Goal: Information Seeking & Learning: Learn about a topic

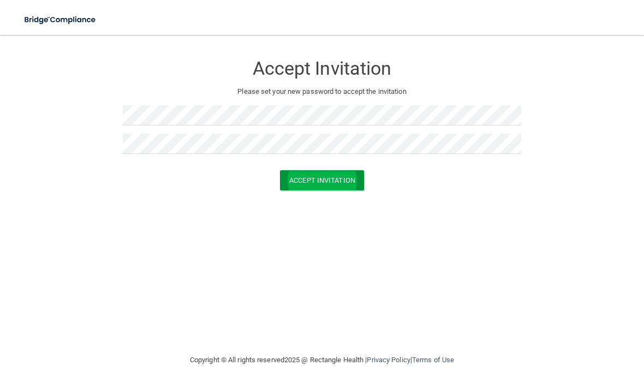
click at [331, 185] on button "Accept Invitation" at bounding box center [322, 180] width 84 height 20
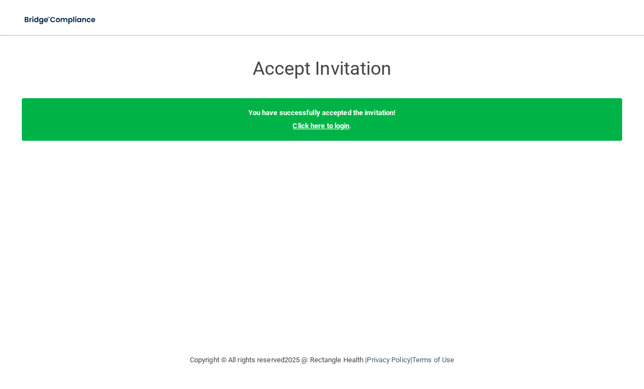
click at [343, 124] on link "Click here to login" at bounding box center [321, 126] width 57 height 8
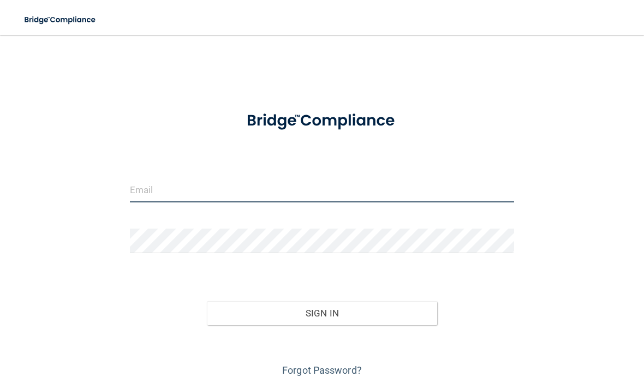
click at [246, 287] on form "Invalid email/password. You don't have permission to access that page. Sign In …" at bounding box center [322, 239] width 384 height 279
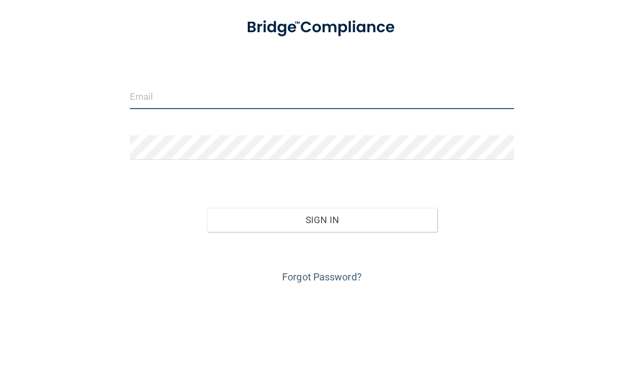
type input "[EMAIL_ADDRESS][DOMAIN_NAME]"
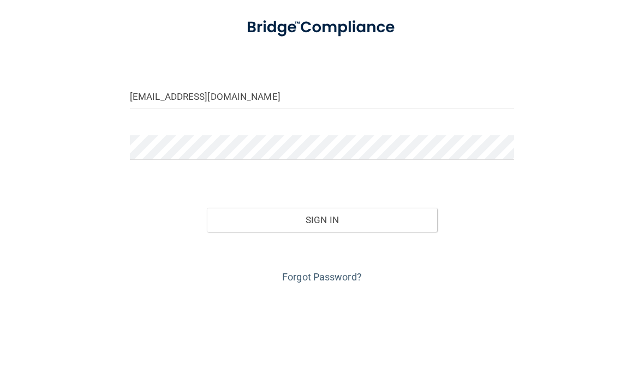
click at [322, 301] on button "Sign In" at bounding box center [322, 313] width 230 height 24
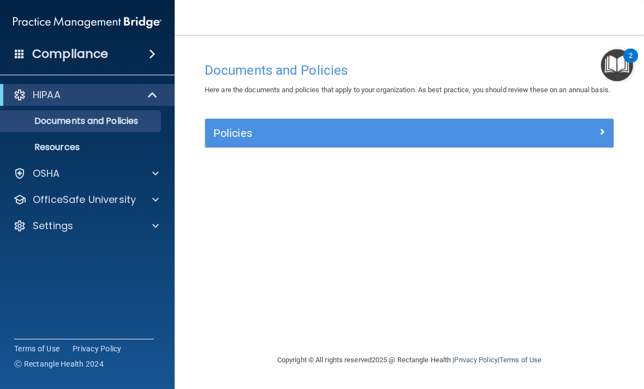
click at [147, 91] on div at bounding box center [153, 94] width 27 height 13
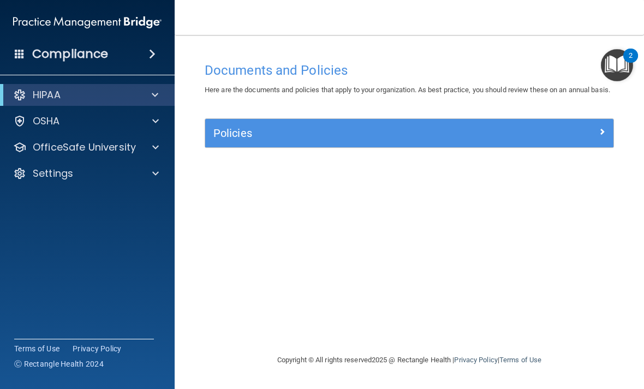
click at [149, 98] on div at bounding box center [153, 94] width 27 height 13
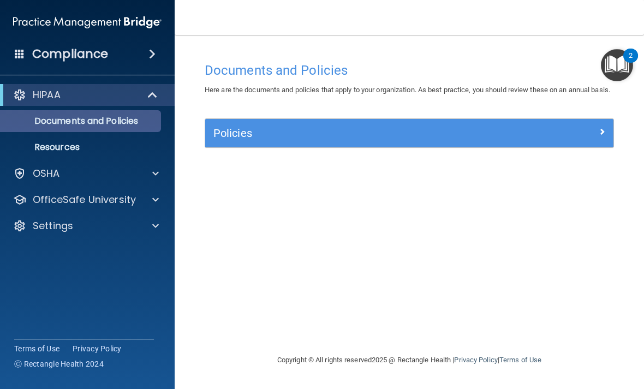
click at [127, 122] on p "Documents and Policies" at bounding box center [81, 121] width 149 height 11
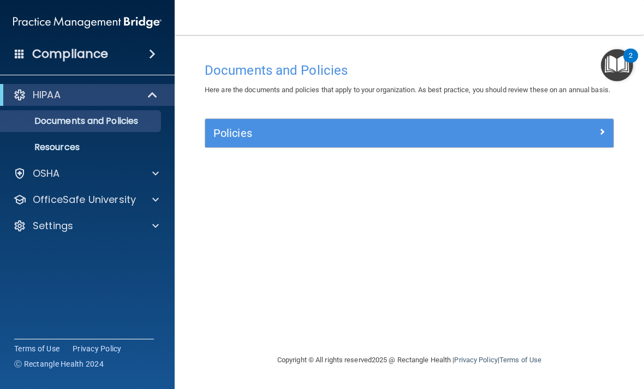
click at [238, 139] on h5 "Policies" at bounding box center [359, 133] width 290 height 12
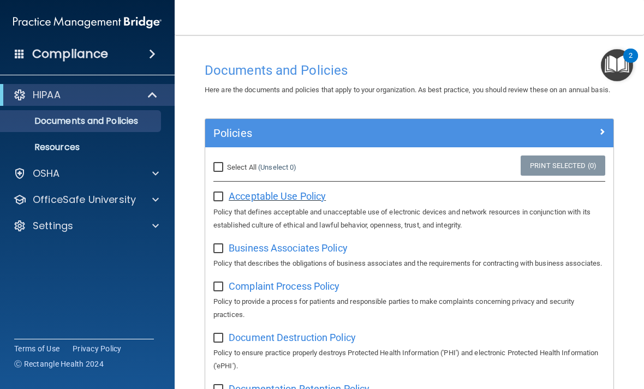
click at [297, 202] on span "Acceptable Use Policy" at bounding box center [277, 196] width 97 height 11
click at [216, 202] on input "checkbox" at bounding box center [220, 197] width 13 height 9
checkbox input "true"
click at [222, 253] on input "checkbox" at bounding box center [220, 249] width 13 height 9
checkbox input "true"
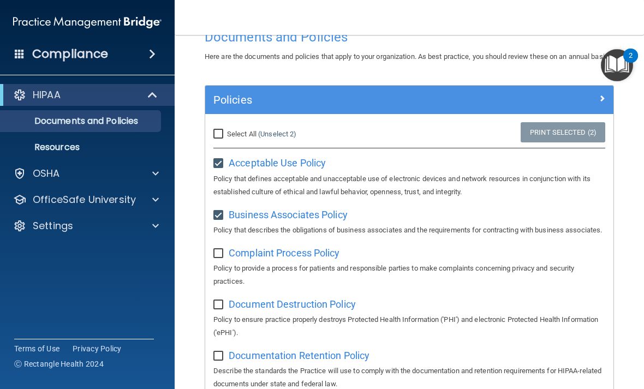
scroll to position [46, 0]
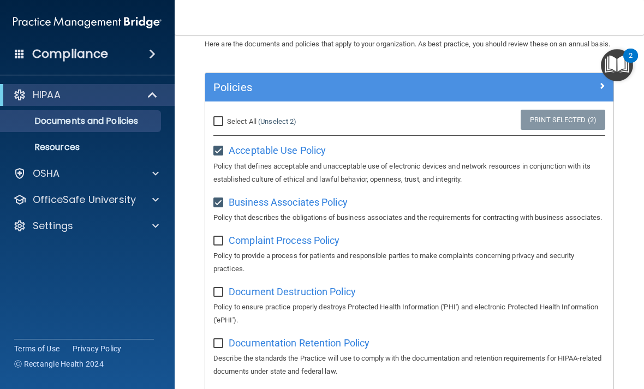
click at [218, 246] on input "checkbox" at bounding box center [220, 241] width 13 height 9
checkbox input "true"
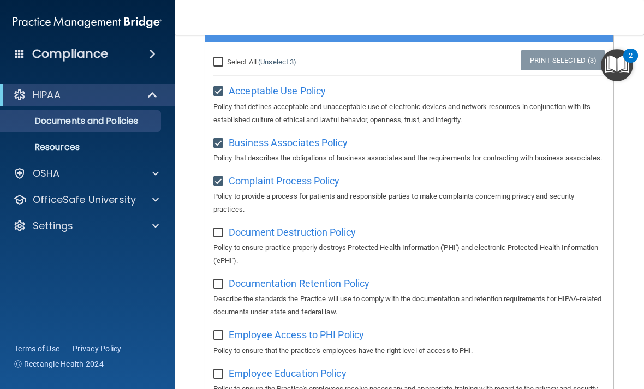
scroll to position [107, 0]
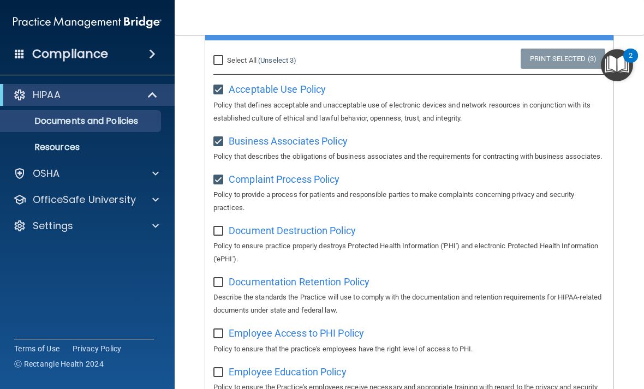
click at [217, 236] on input "checkbox" at bounding box center [220, 231] width 13 height 9
checkbox input "true"
click at [216, 287] on input "checkbox" at bounding box center [220, 283] width 13 height 9
checkbox input "true"
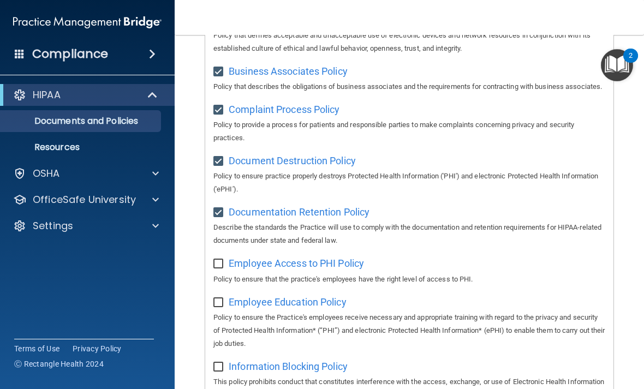
scroll to position [181, 0]
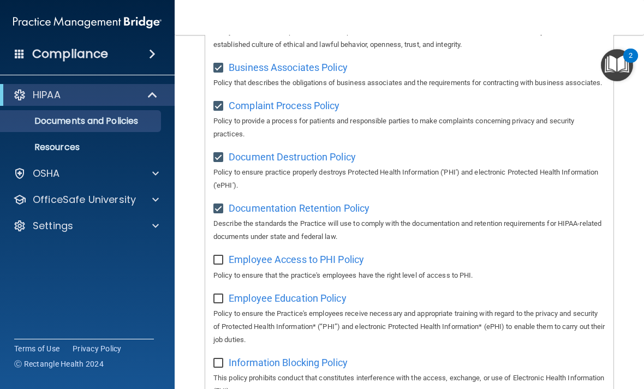
click at [223, 263] on label at bounding box center [221, 257] width 14 height 13
click at [223, 265] on input "checkbox" at bounding box center [220, 260] width 13 height 9
checkbox input "true"
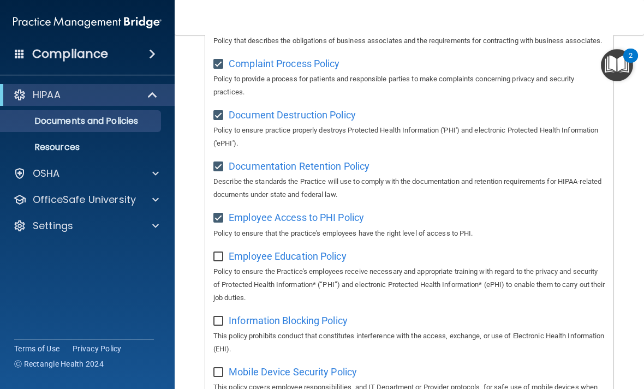
scroll to position [226, 0]
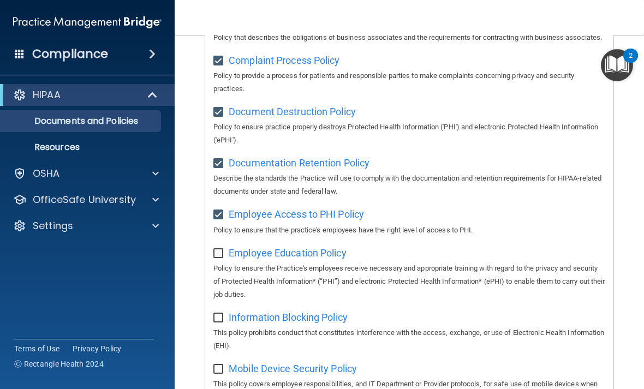
click at [216, 258] on input "checkbox" at bounding box center [220, 254] width 13 height 9
checkbox input "true"
click at [217, 323] on input "checkbox" at bounding box center [220, 318] width 13 height 9
checkbox input "true"
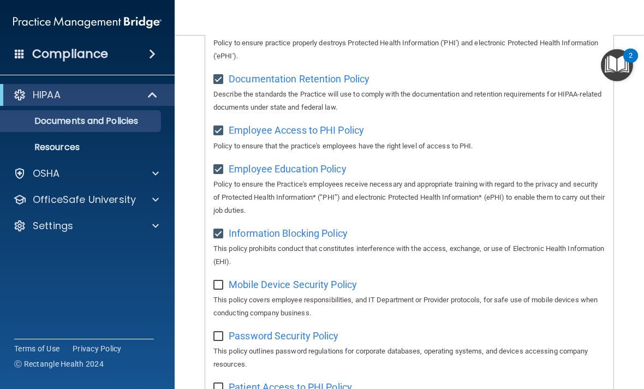
scroll to position [326, 0]
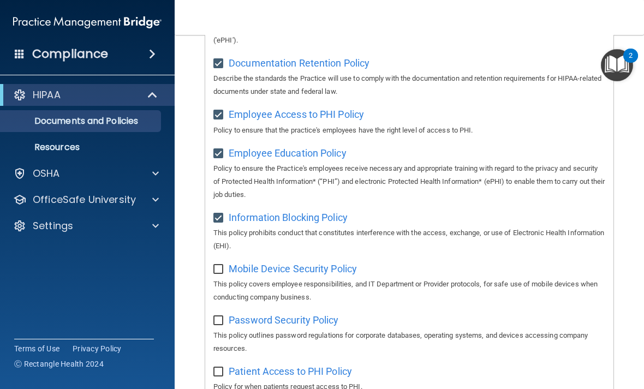
click at [220, 274] on input "checkbox" at bounding box center [220, 269] width 13 height 9
checkbox input "true"
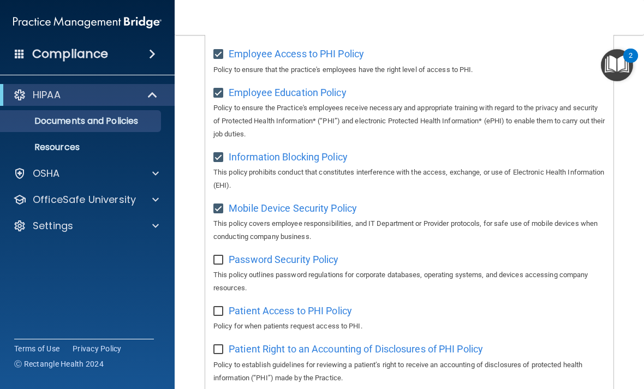
click at [221, 265] on input "checkbox" at bounding box center [220, 260] width 13 height 9
checkbox input "true"
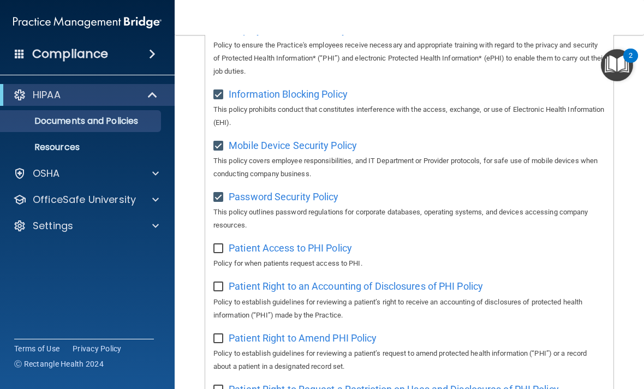
click at [222, 253] on input "checkbox" at bounding box center [220, 249] width 13 height 9
checkbox input "true"
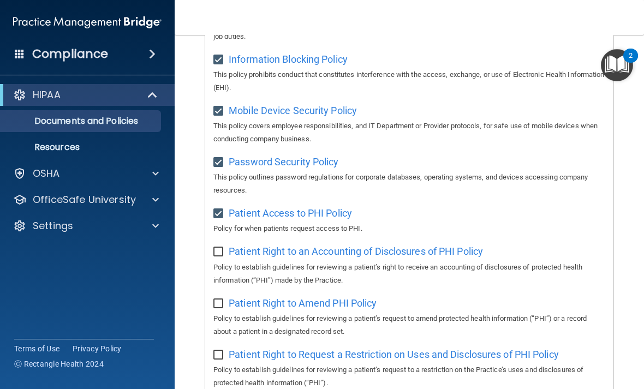
click at [214, 257] on input "checkbox" at bounding box center [220, 252] width 13 height 9
checkbox input "true"
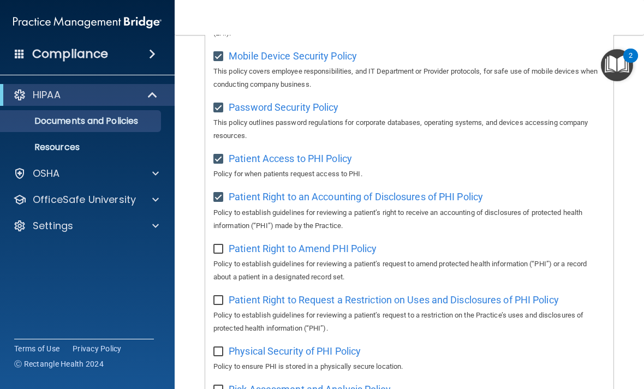
scroll to position [540, 0]
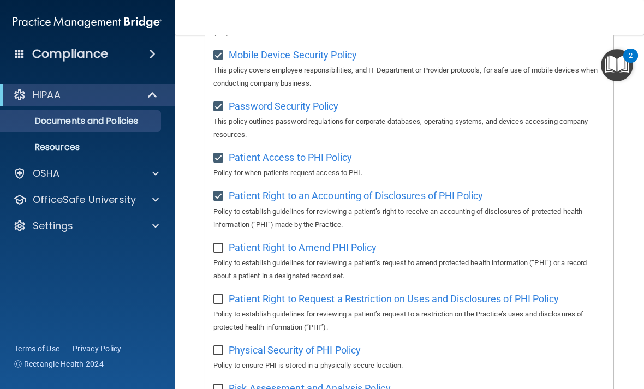
click at [217, 253] on input "checkbox" at bounding box center [220, 248] width 13 height 9
checkbox input "true"
click at [216, 304] on input "checkbox" at bounding box center [220, 299] width 13 height 9
checkbox input "true"
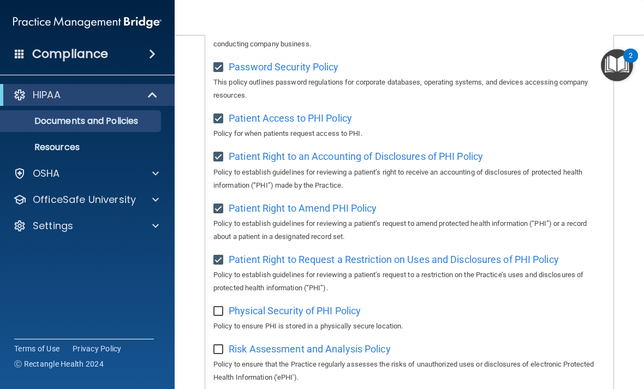
scroll to position [636, 0]
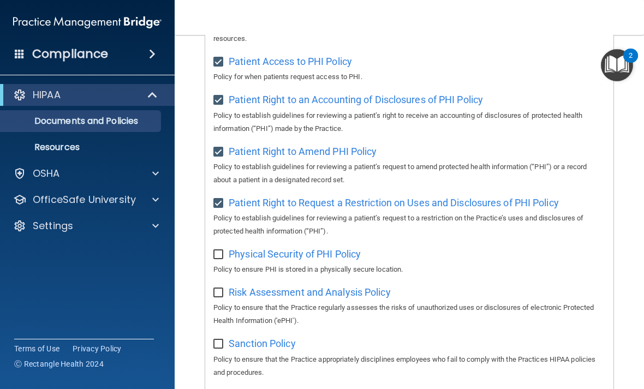
click at [220, 259] on input "checkbox" at bounding box center [220, 255] width 13 height 9
checkbox input "true"
click at [217, 298] on input "checkbox" at bounding box center [220, 293] width 13 height 9
checkbox input "true"
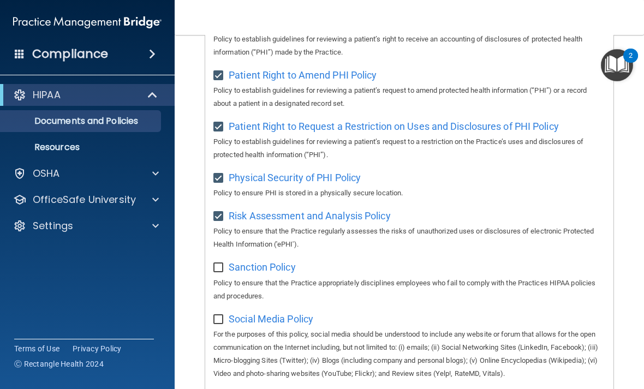
click at [217, 272] on input "checkbox" at bounding box center [220, 268] width 13 height 9
checkbox input "true"
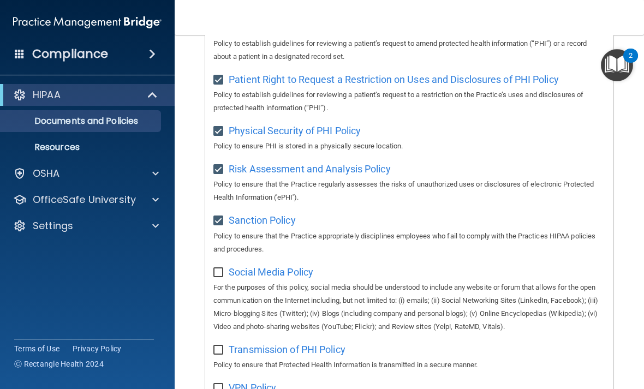
scroll to position [781, 0]
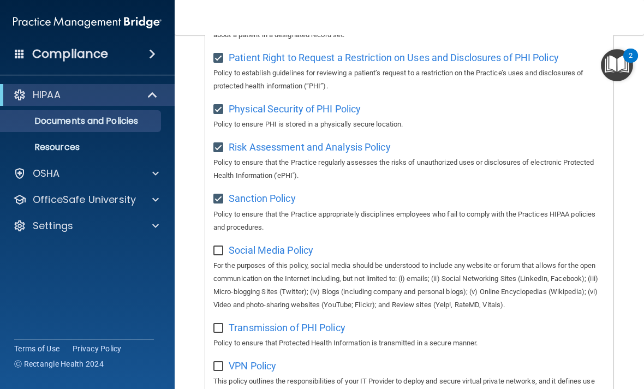
click at [217, 256] on input "checkbox" at bounding box center [220, 251] width 13 height 9
checkbox input "true"
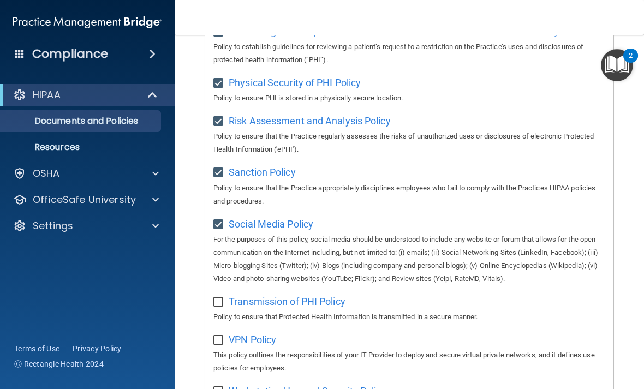
scroll to position [822, 0]
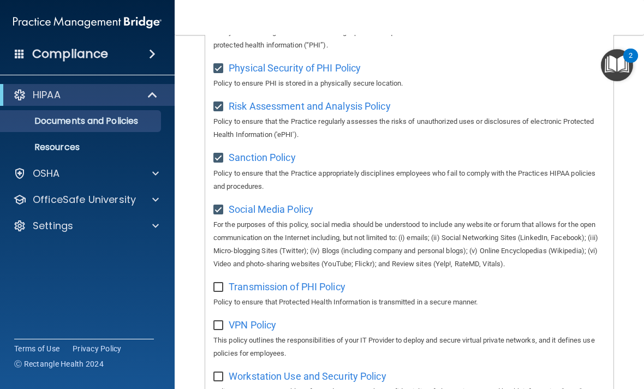
click at [216, 292] on input "checkbox" at bounding box center [220, 287] width 13 height 9
checkbox input "true"
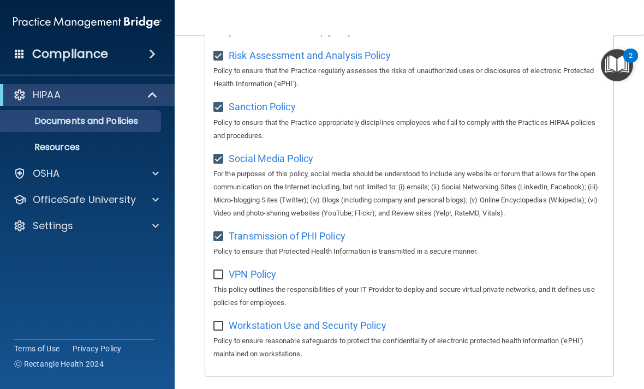
scroll to position [874, 0]
click at [225, 277] on label at bounding box center [221, 270] width 14 height 13
click at [225, 279] on input "checkbox" at bounding box center [220, 274] width 13 height 9
checkbox input "true"
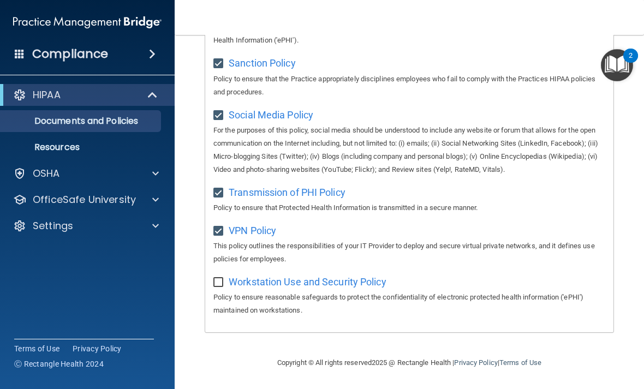
scroll to position [927, 0]
click at [217, 281] on input "checkbox" at bounding box center [220, 283] width 13 height 9
checkbox input "true"
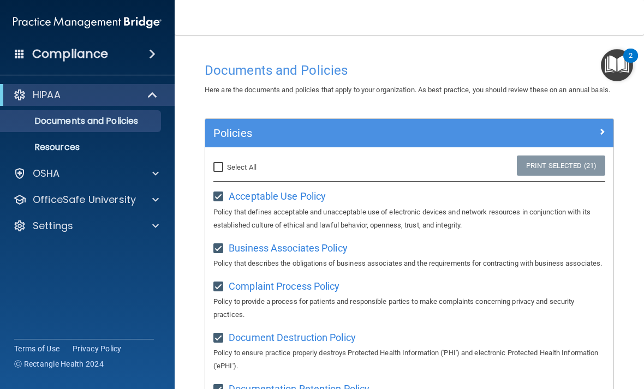
scroll to position [0, 0]
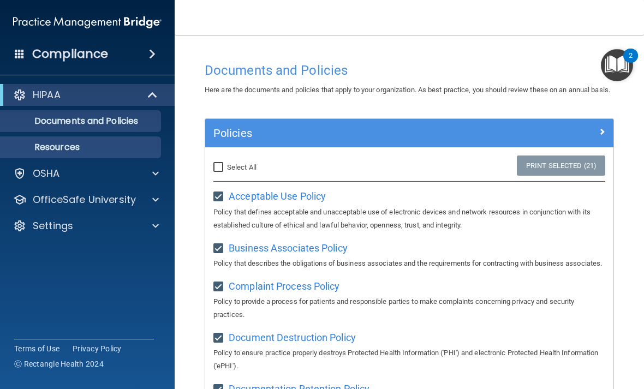
click at [120, 146] on p "Resources" at bounding box center [81, 147] width 149 height 11
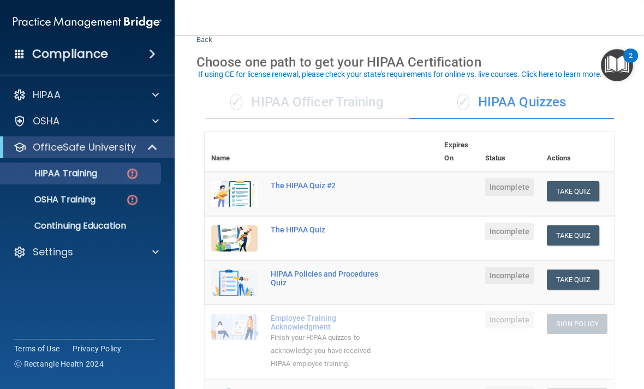
scroll to position [35, 0]
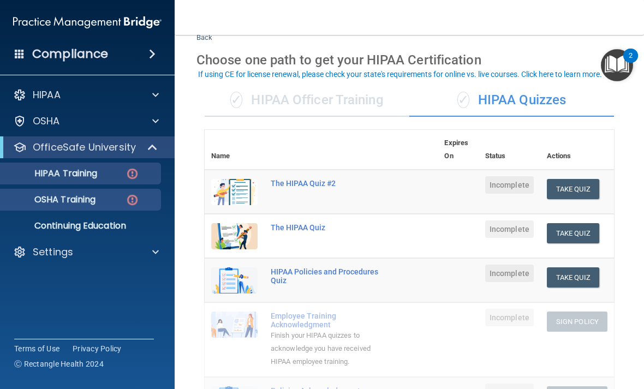
click at [60, 205] on p "OSHA Training" at bounding box center [51, 199] width 88 height 11
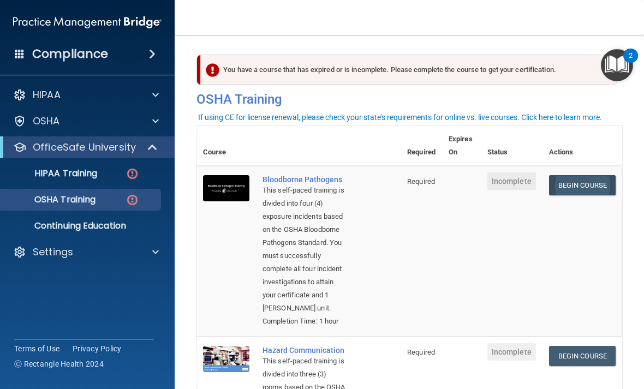
click at [579, 188] on link "Begin Course" at bounding box center [582, 185] width 67 height 20
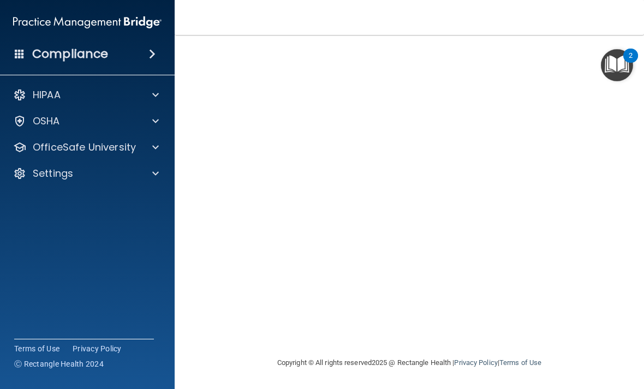
scroll to position [78, 0]
click at [0, 0] on html "Compliance HIPAA Documents and Policies Report an Incident Business Associates …" at bounding box center [322, 194] width 644 height 389
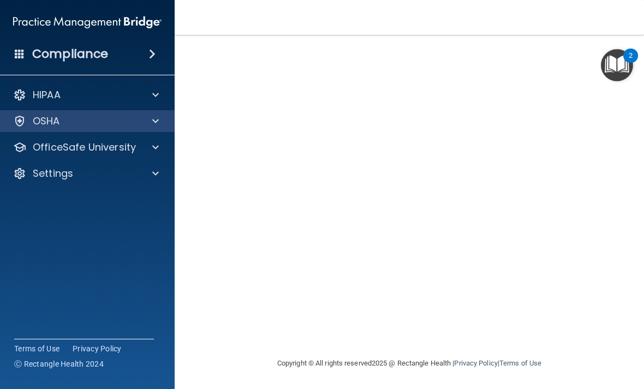
click at [138, 117] on div "OSHA" at bounding box center [72, 121] width 135 height 13
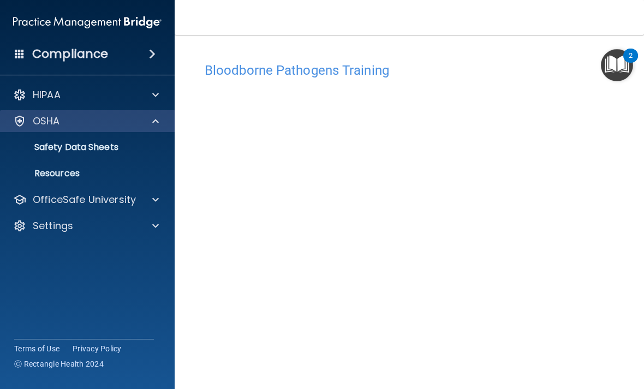
scroll to position [0, 0]
